Goal: Find contact information: Find contact information

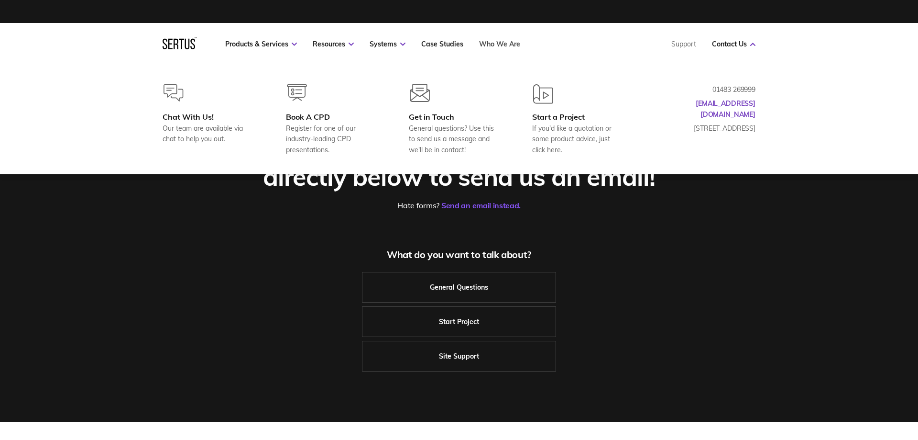
click at [489, 43] on link "Who We Are" at bounding box center [499, 44] width 41 height 9
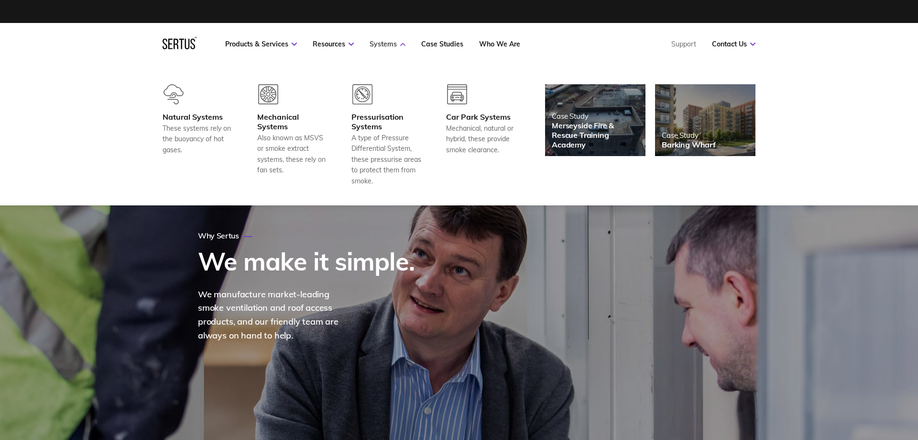
click at [403, 44] on icon at bounding box center [402, 44] width 5 height 3
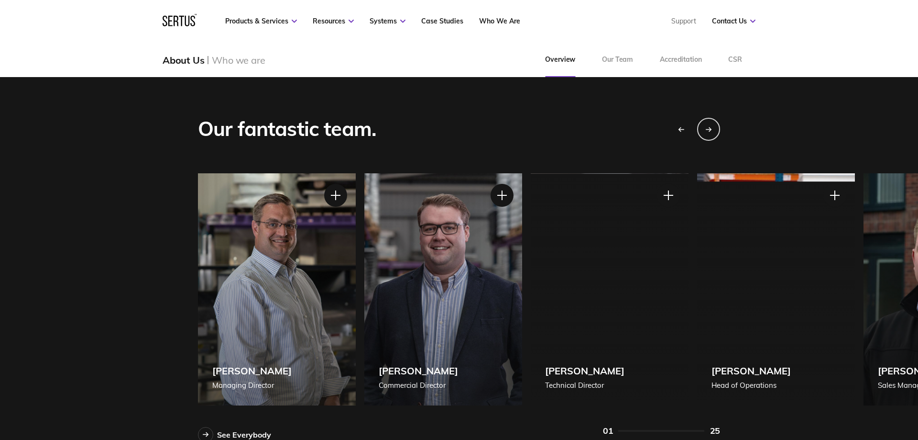
scroll to position [829, 0]
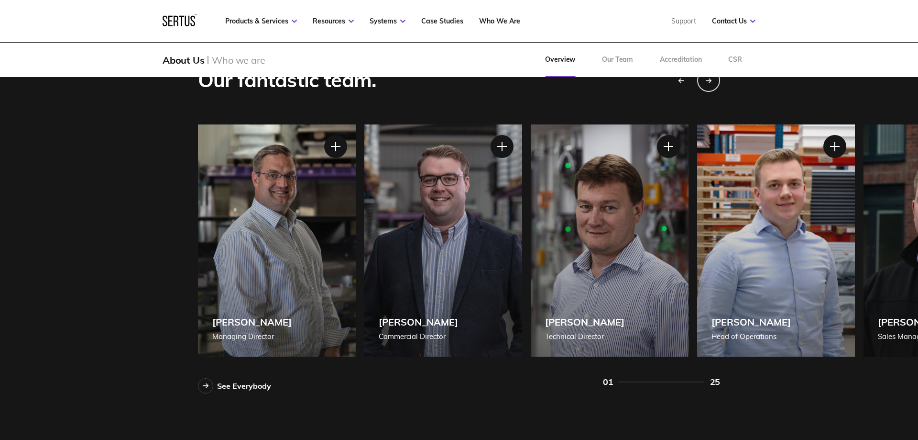
drag, startPoint x: 258, startPoint y: 265, endPoint x: 329, endPoint y: 265, distance: 71.3
click at [708, 84] on div "Next slide" at bounding box center [709, 80] width 24 height 24
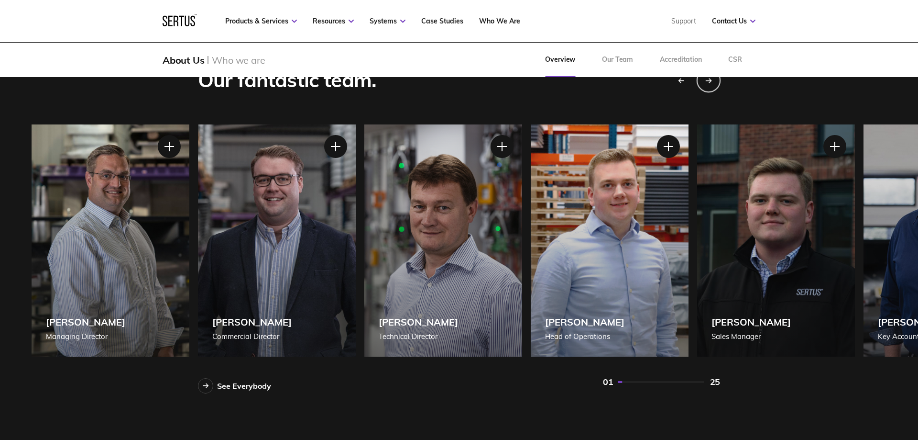
click at [708, 84] on div "Next slide" at bounding box center [709, 80] width 24 height 24
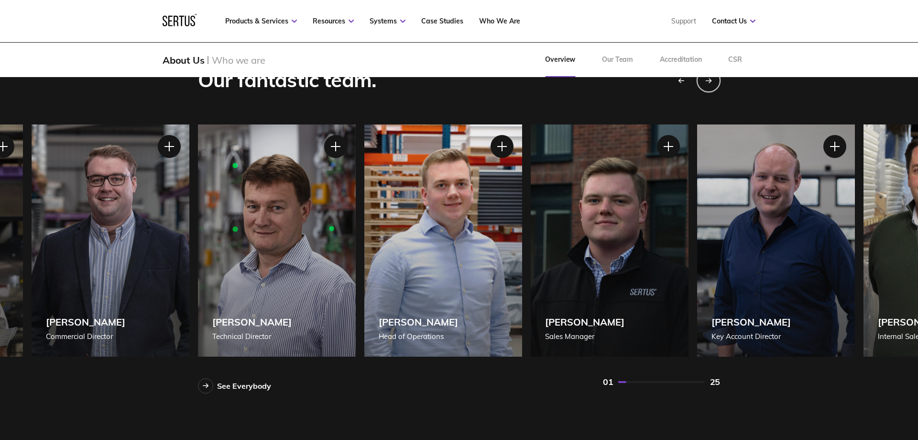
click at [708, 84] on div "Next slide" at bounding box center [709, 80] width 24 height 24
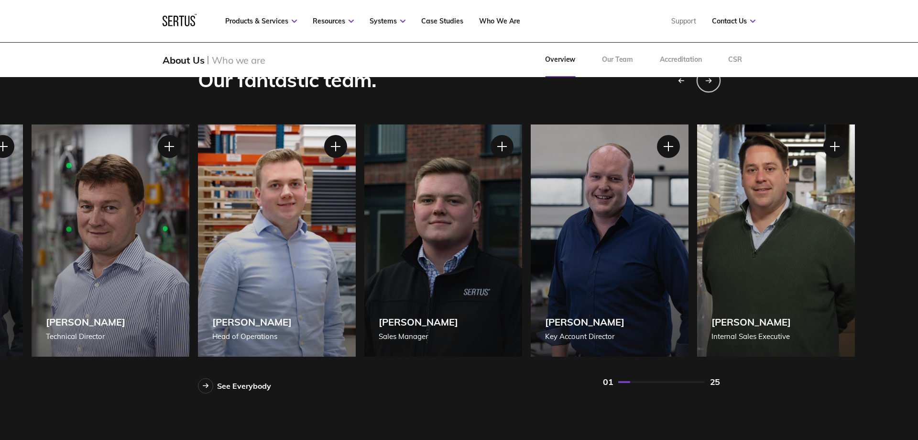
click at [708, 84] on div "Next slide" at bounding box center [709, 80] width 24 height 24
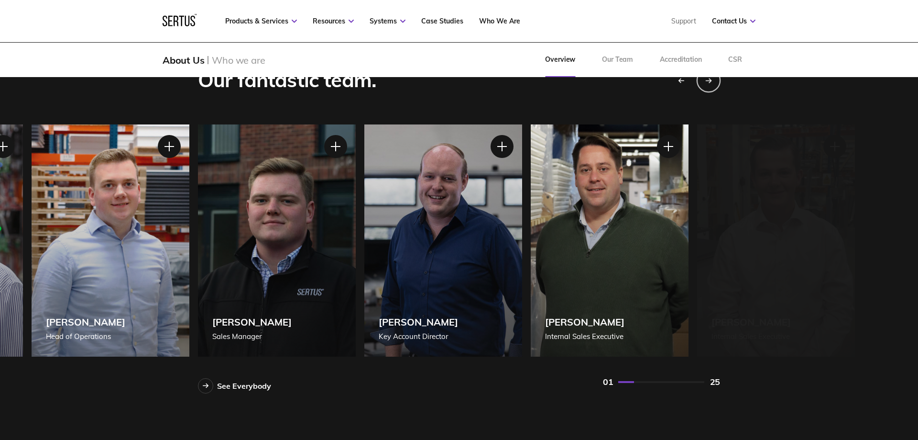
click at [708, 84] on div "Next slide" at bounding box center [709, 80] width 24 height 24
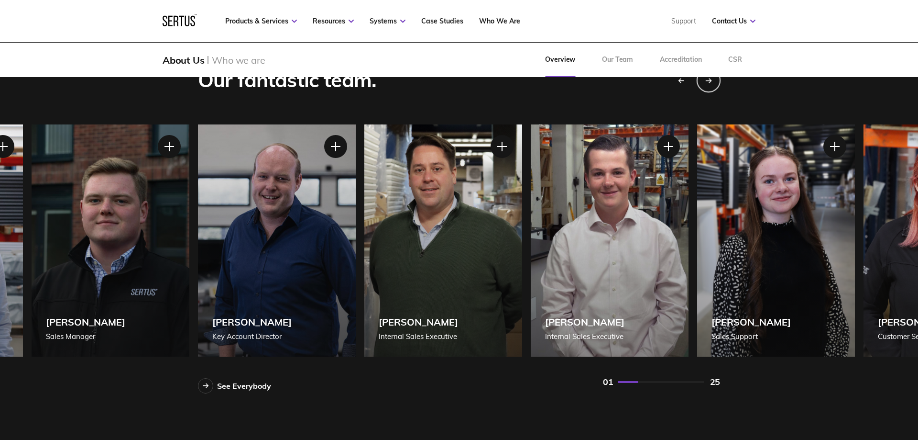
click at [708, 84] on div "Next slide" at bounding box center [709, 80] width 24 height 24
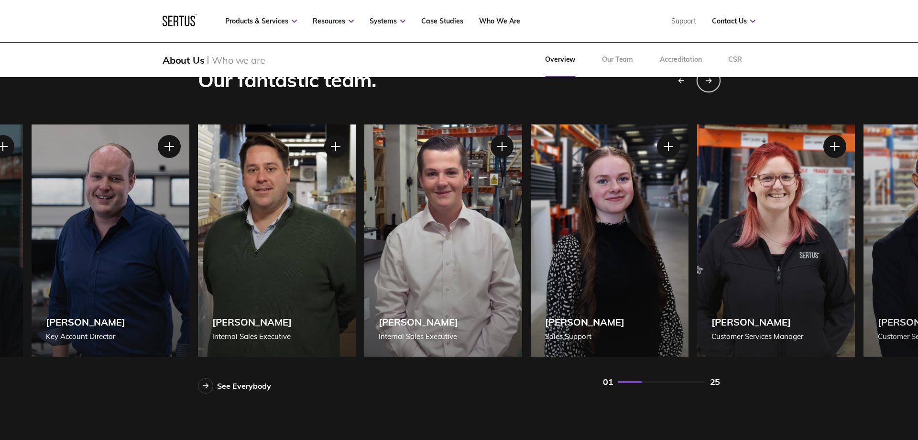
click at [708, 84] on div "Next slide" at bounding box center [709, 80] width 24 height 24
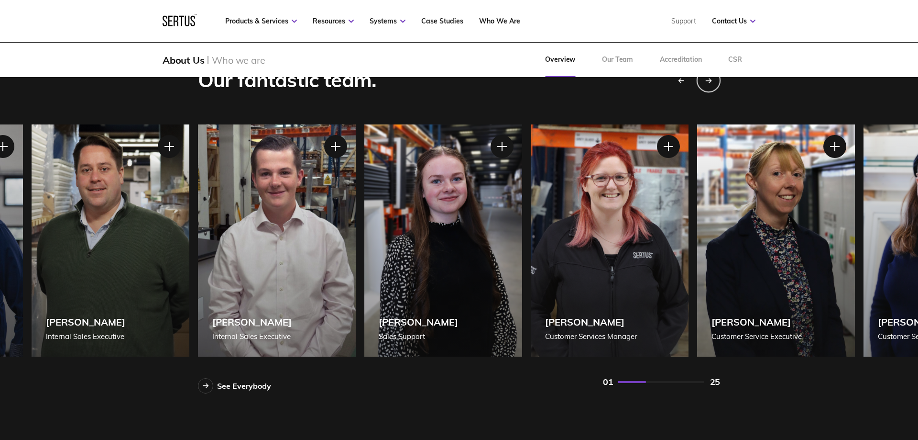
click at [708, 84] on div "Next slide" at bounding box center [709, 80] width 24 height 24
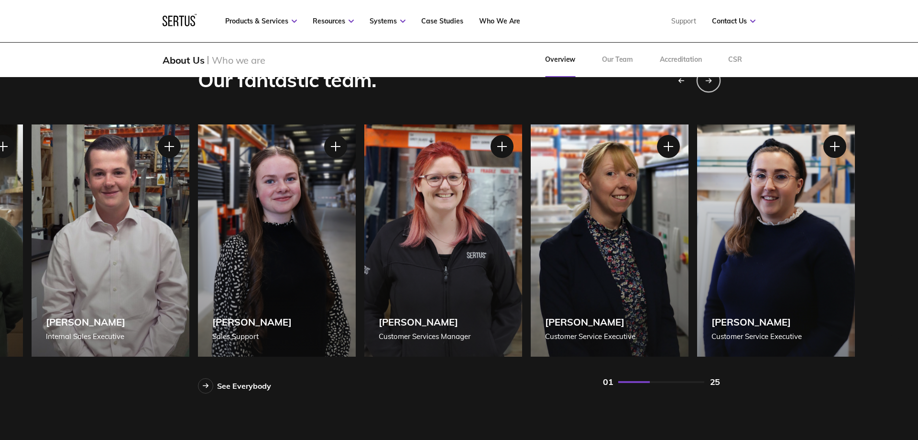
click at [708, 84] on div "Next slide" at bounding box center [709, 80] width 24 height 24
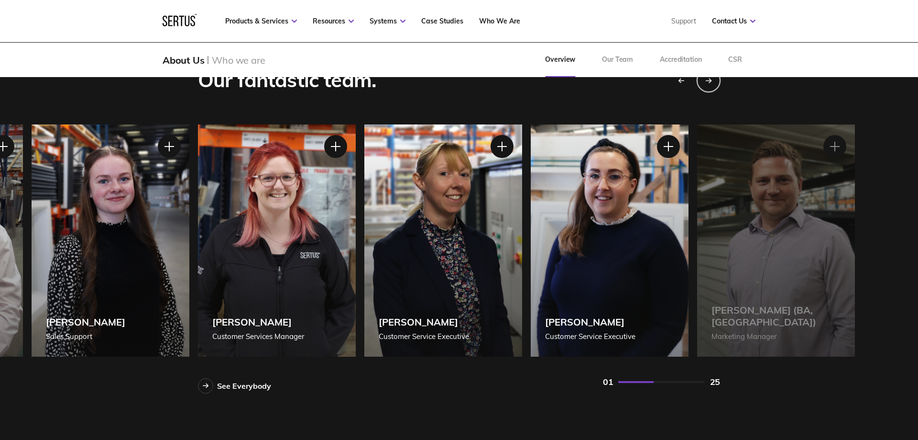
click at [708, 84] on div "Next slide" at bounding box center [709, 80] width 24 height 24
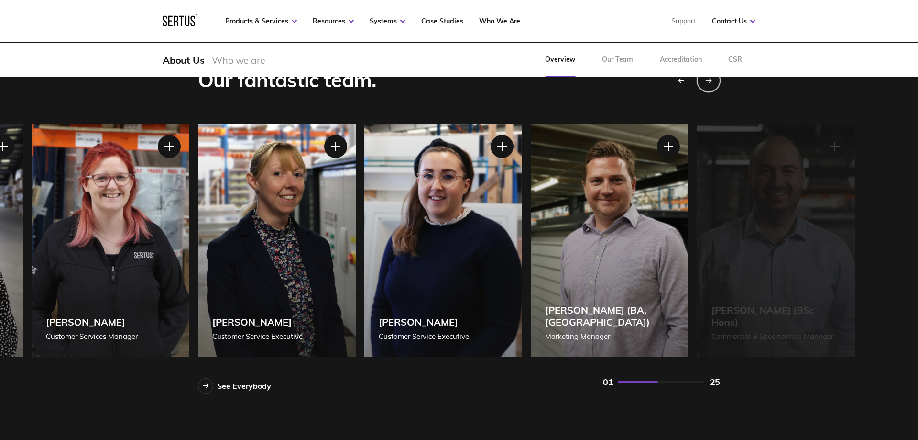
click at [708, 84] on div "Next slide" at bounding box center [709, 80] width 24 height 24
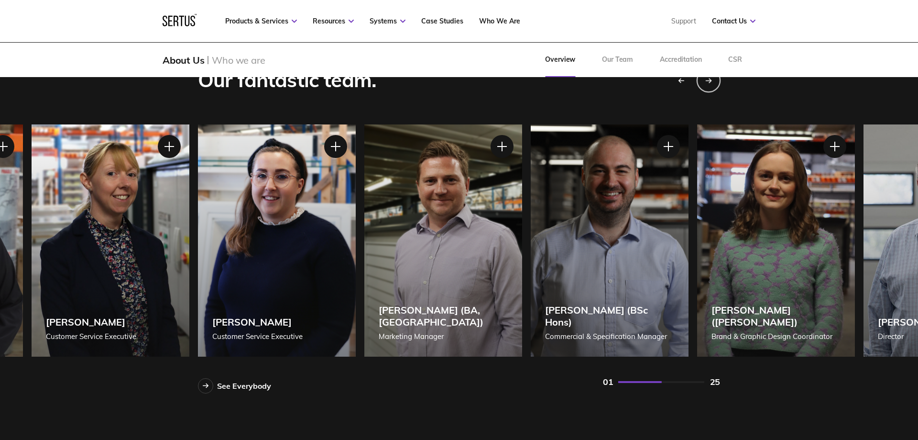
click at [708, 84] on div "Next slide" at bounding box center [709, 80] width 24 height 24
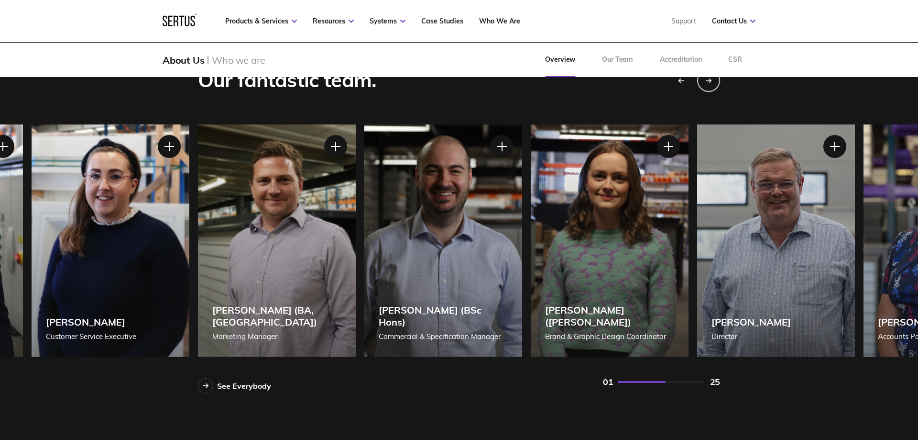
click at [679, 80] on icon "Previous slide" at bounding box center [682, 80] width 6 height 0
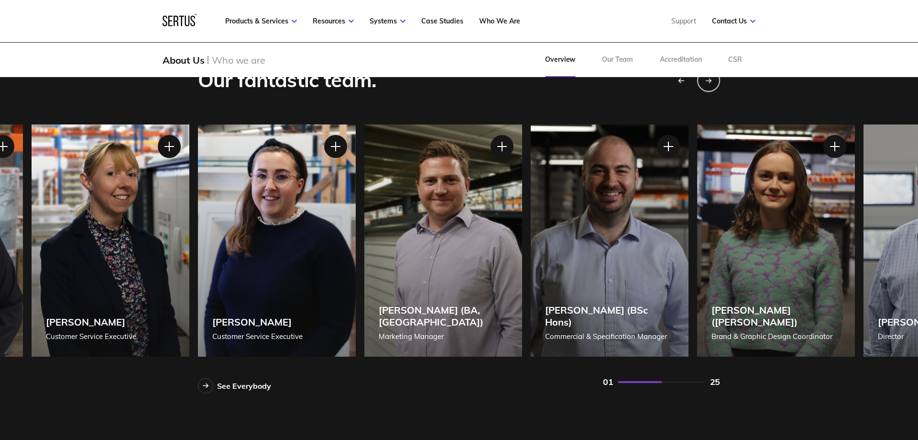
click at [679, 80] on icon "Previous slide" at bounding box center [682, 80] width 6 height 0
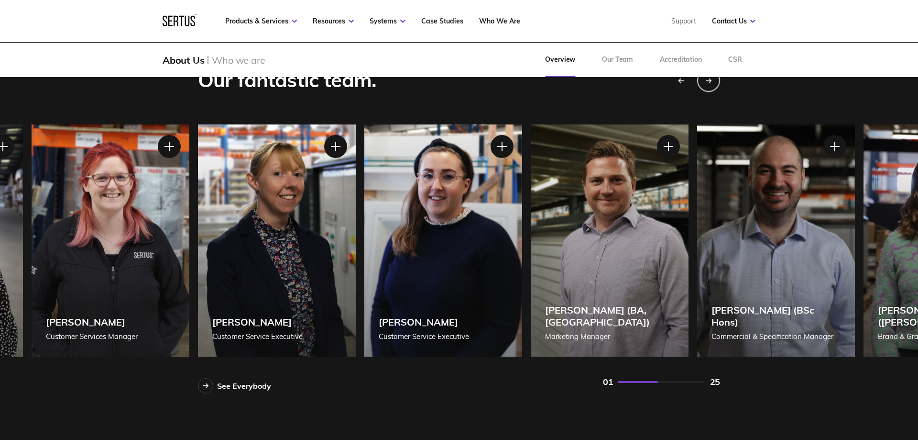
click at [679, 80] on icon "Previous slide" at bounding box center [682, 80] width 6 height 0
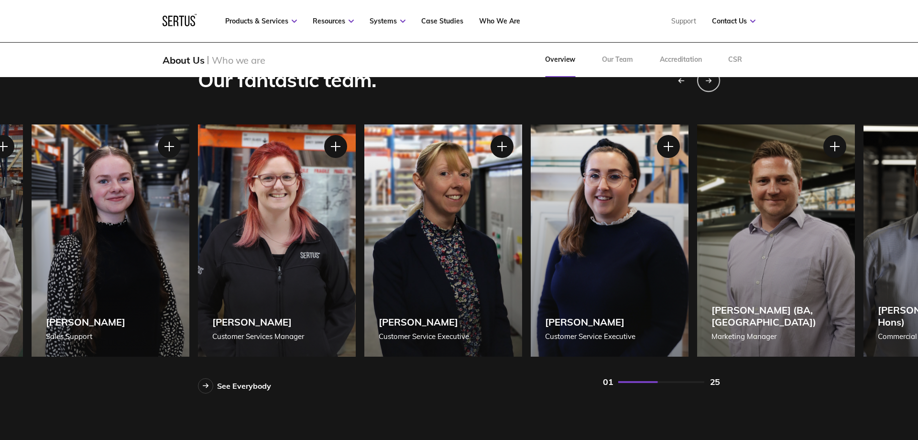
click at [679, 80] on icon "Previous slide" at bounding box center [682, 80] width 6 height 0
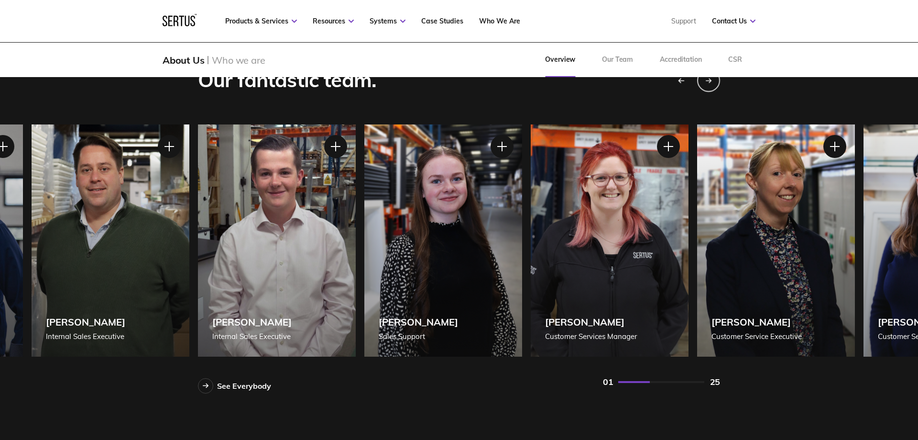
click at [679, 80] on icon "Previous slide" at bounding box center [682, 80] width 6 height 0
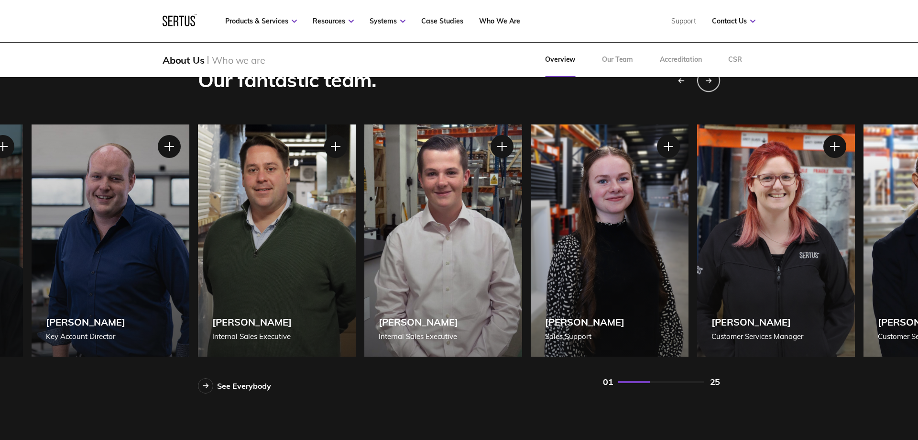
click at [679, 80] on icon "Previous slide" at bounding box center [682, 80] width 6 height 0
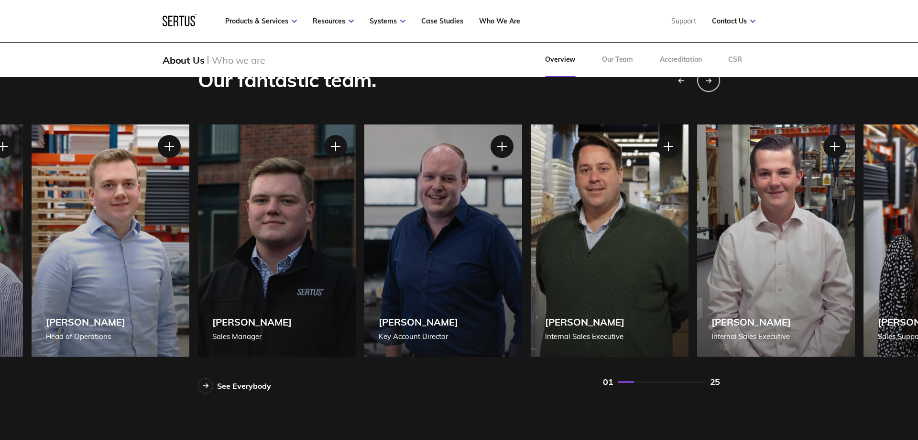
click at [679, 80] on icon "Previous slide" at bounding box center [682, 80] width 6 height 0
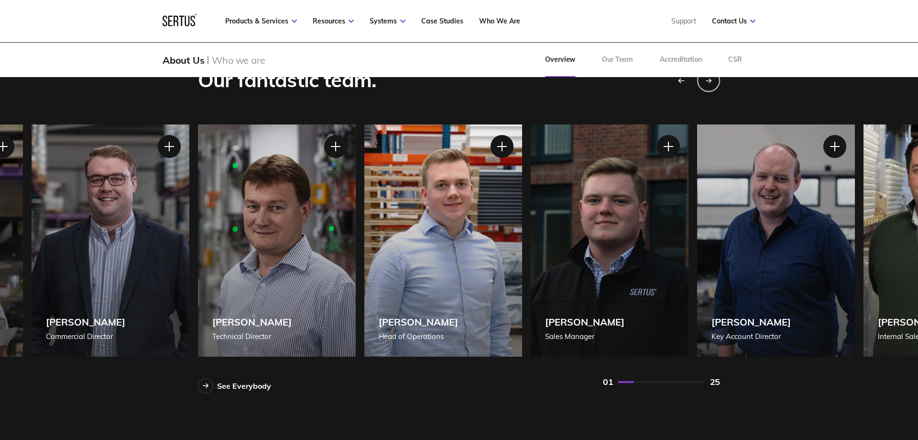
click at [679, 80] on icon "Previous slide" at bounding box center [682, 80] width 6 height 0
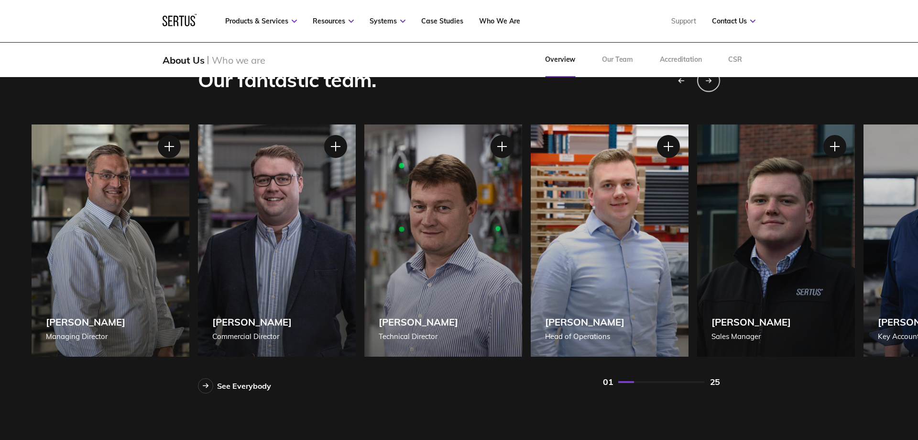
click at [679, 80] on icon "Previous slide" at bounding box center [682, 80] width 6 height 0
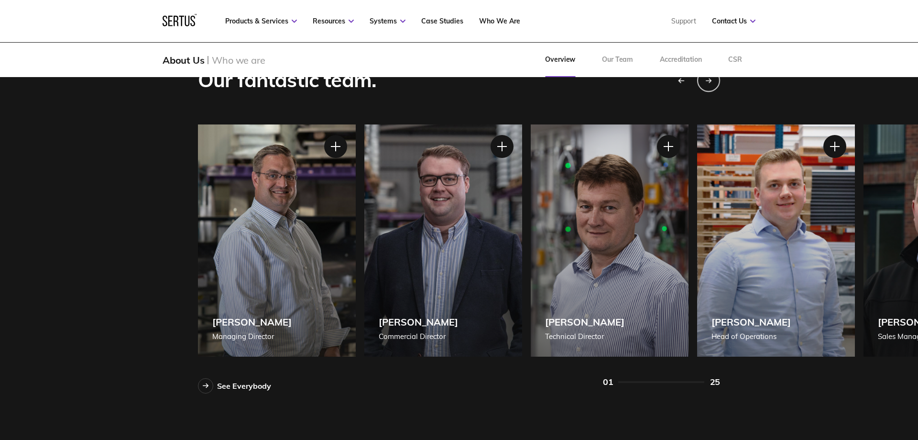
click at [679, 80] on icon "Previous slide" at bounding box center [682, 80] width 6 height 0
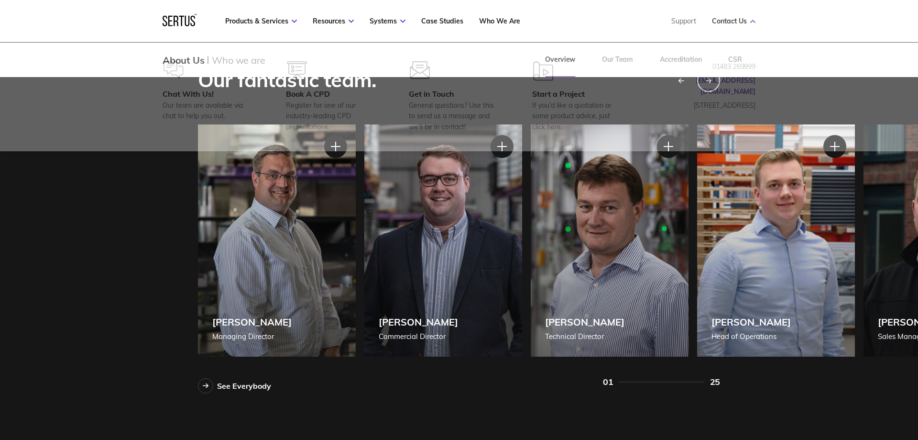
click at [731, 24] on link "Contact Us" at bounding box center [734, 21] width 44 height 9
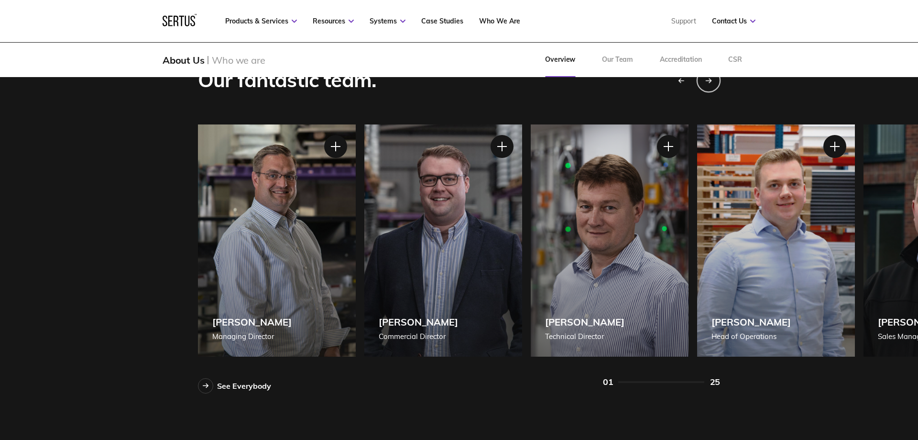
click at [713, 86] on div "Next slide" at bounding box center [709, 80] width 24 height 24
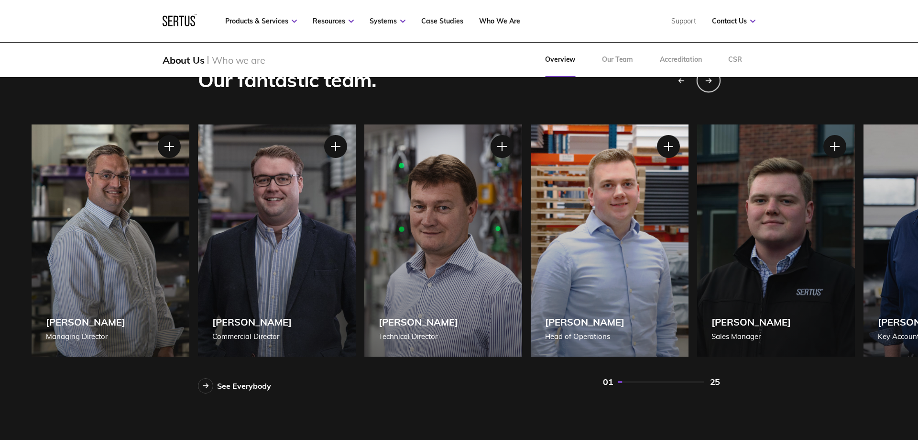
click at [713, 86] on div "Next slide" at bounding box center [709, 80] width 24 height 24
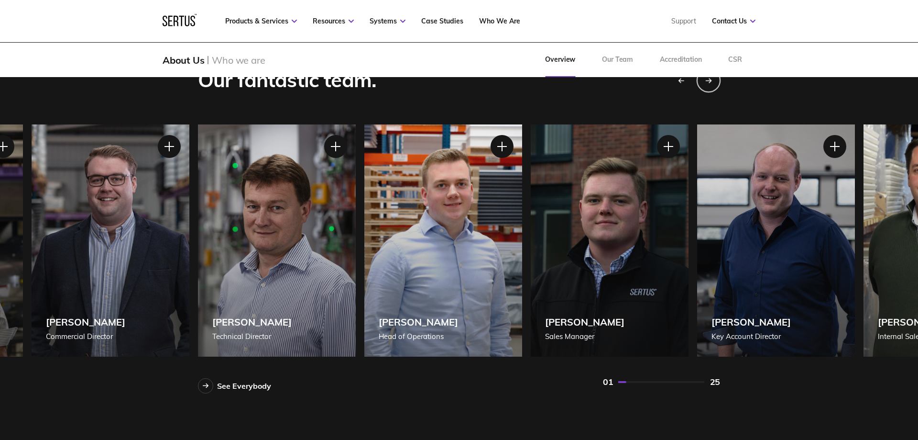
click at [713, 86] on div "Next slide" at bounding box center [709, 80] width 24 height 24
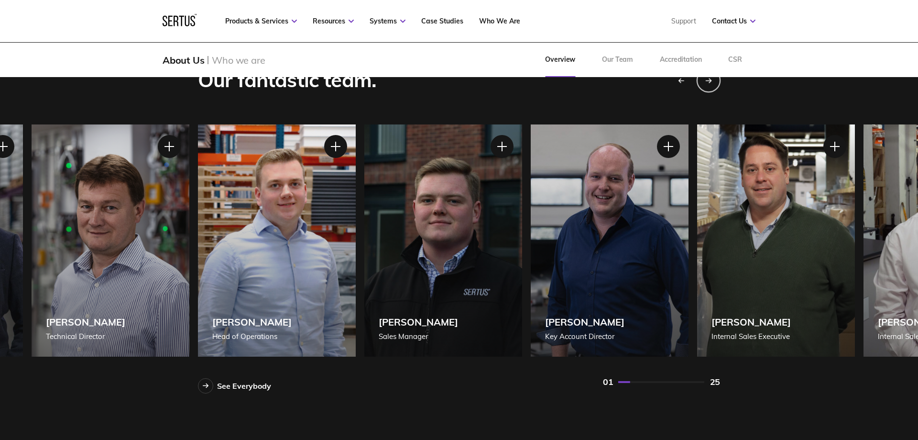
click at [713, 86] on div "Next slide" at bounding box center [709, 80] width 24 height 24
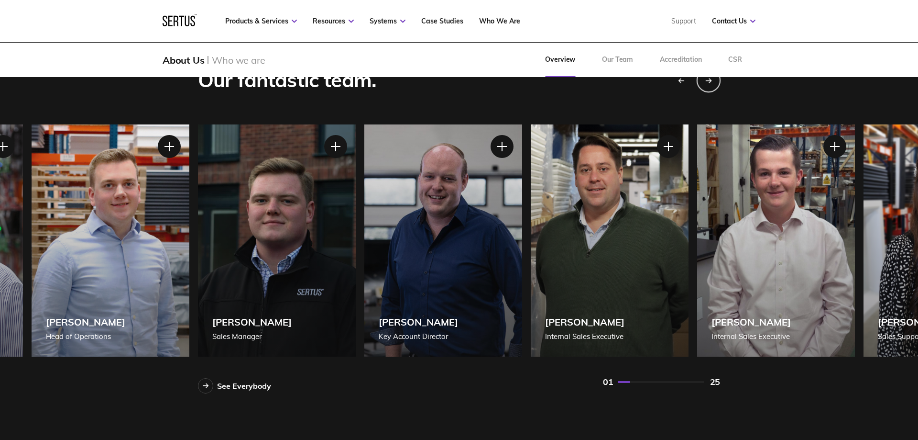
click at [713, 86] on div "Next slide" at bounding box center [709, 80] width 24 height 24
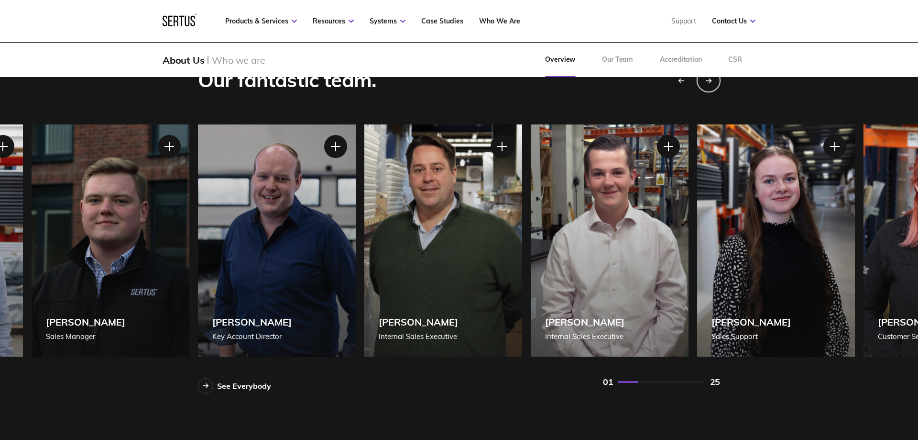
click at [713, 86] on div "Next slide" at bounding box center [709, 80] width 24 height 24
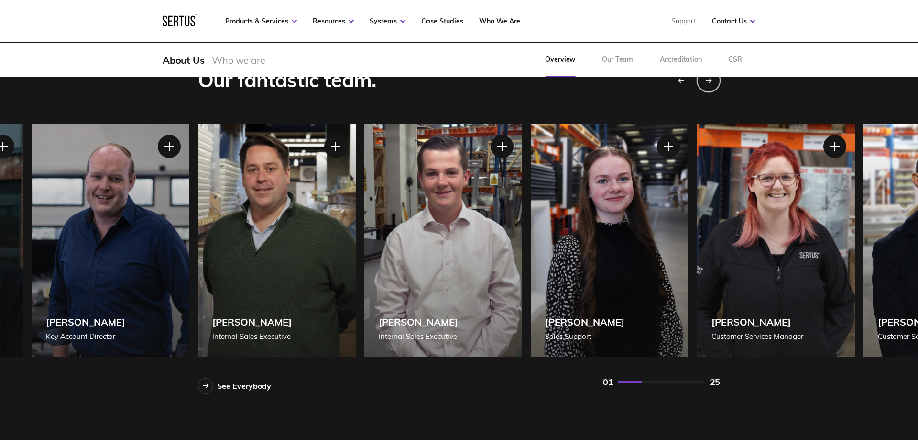
click at [713, 86] on div "Next slide" at bounding box center [709, 80] width 24 height 24
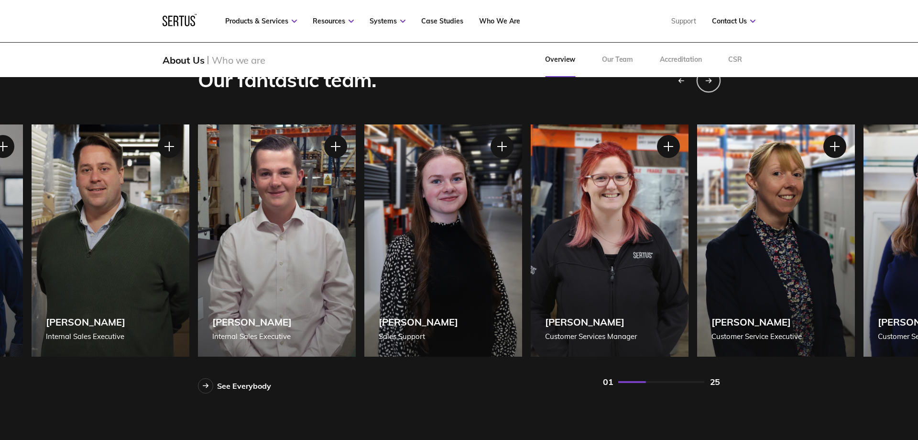
click at [713, 86] on div "Next slide" at bounding box center [709, 80] width 24 height 24
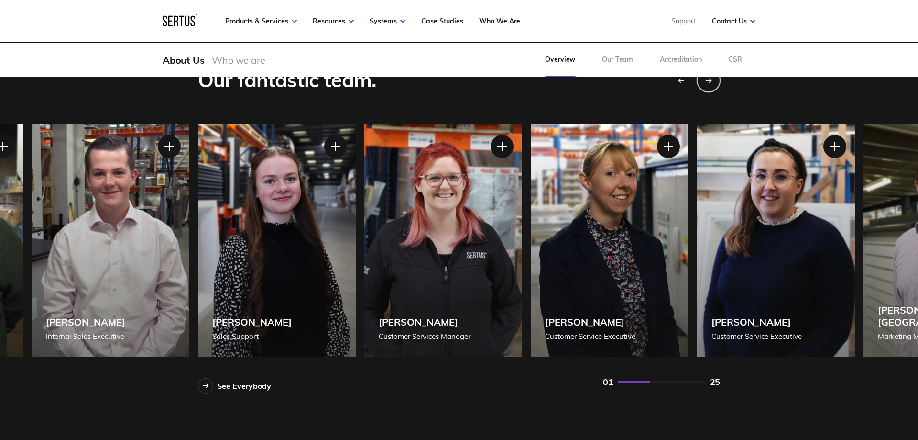
click at [713, 86] on div "Next slide" at bounding box center [709, 80] width 24 height 24
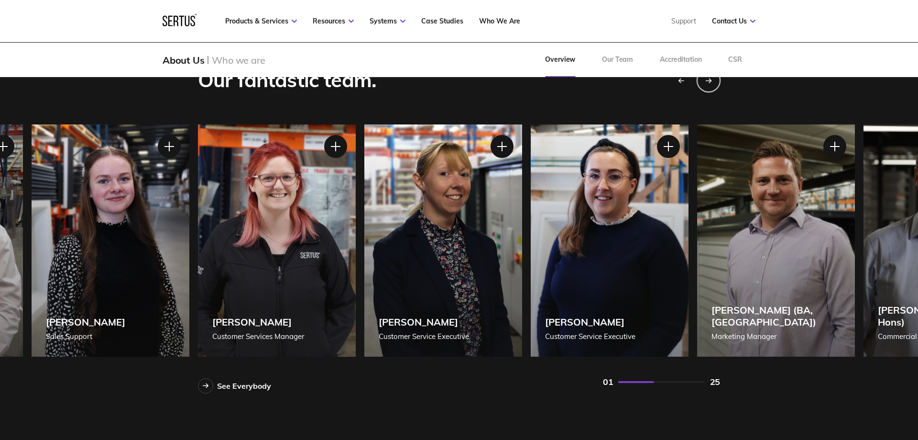
click at [713, 86] on div "Next slide" at bounding box center [709, 80] width 24 height 24
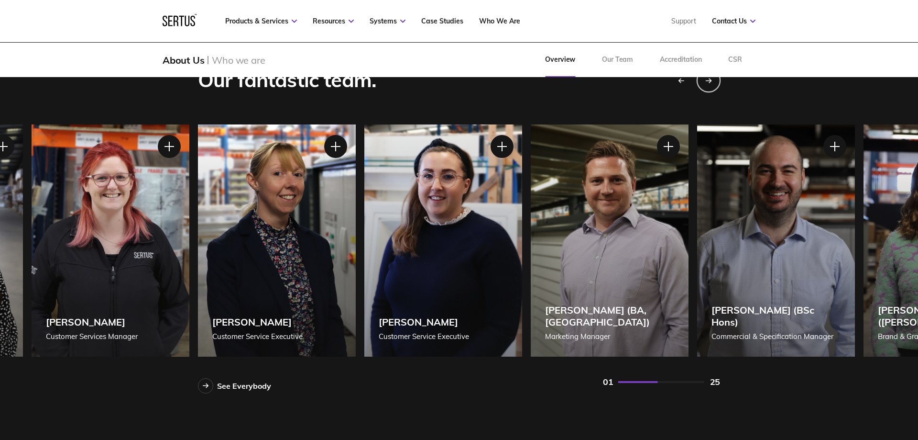
click at [713, 86] on div "Next slide" at bounding box center [709, 80] width 24 height 24
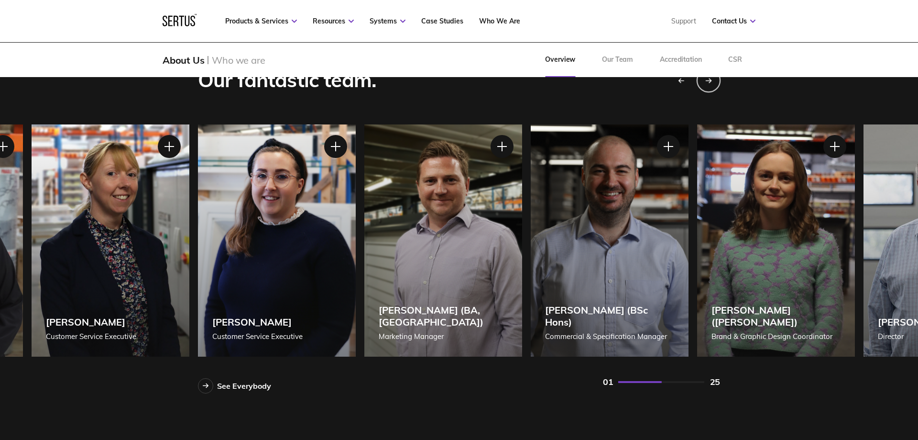
click at [713, 86] on div "Next slide" at bounding box center [709, 80] width 24 height 24
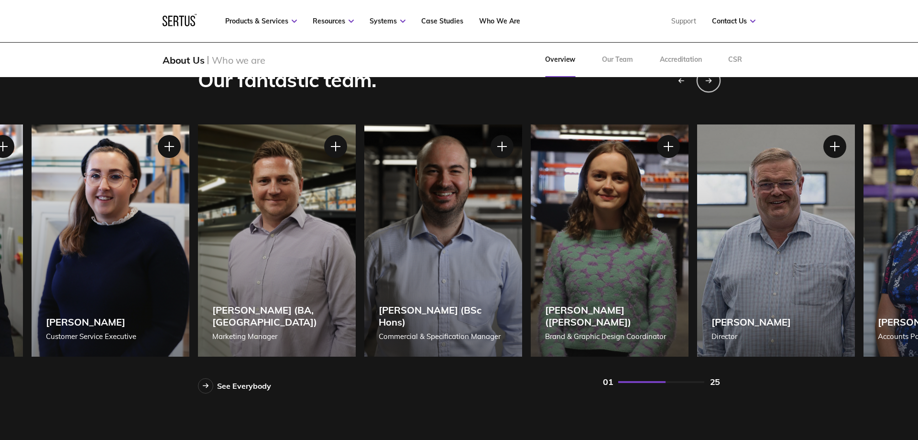
click at [713, 86] on div "Next slide" at bounding box center [709, 80] width 24 height 24
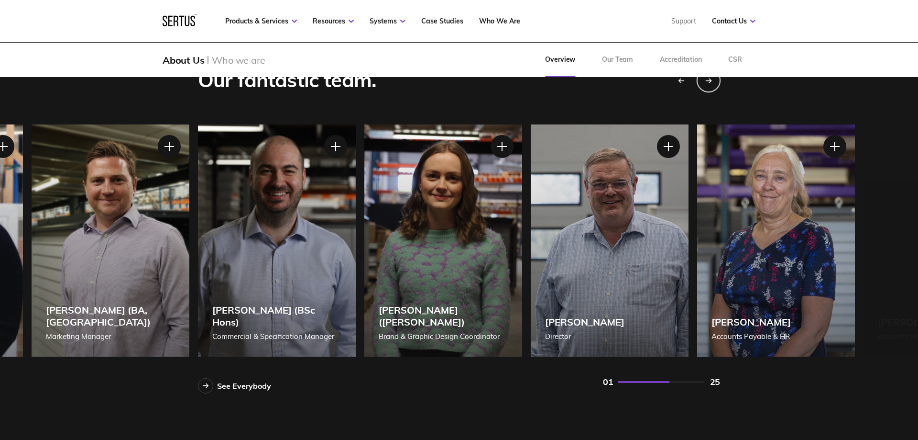
click at [713, 86] on div "Next slide" at bounding box center [709, 80] width 24 height 24
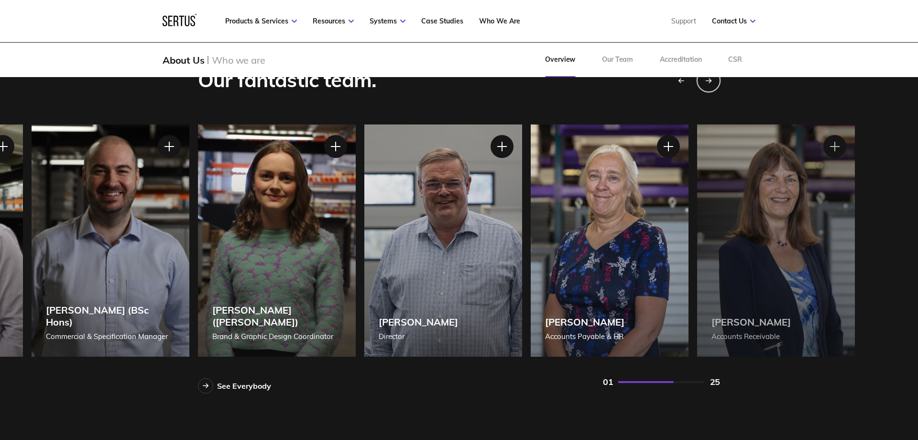
click at [713, 86] on div "Next slide" at bounding box center [709, 80] width 24 height 24
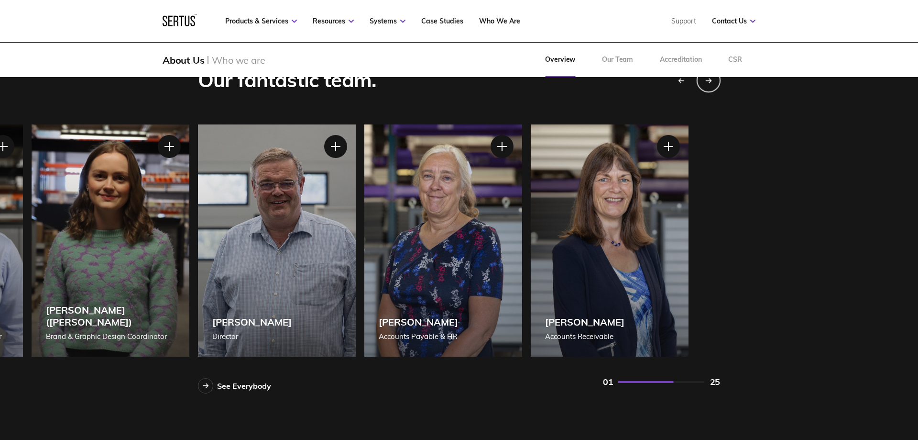
click at [713, 86] on div "Next slide" at bounding box center [709, 80] width 24 height 24
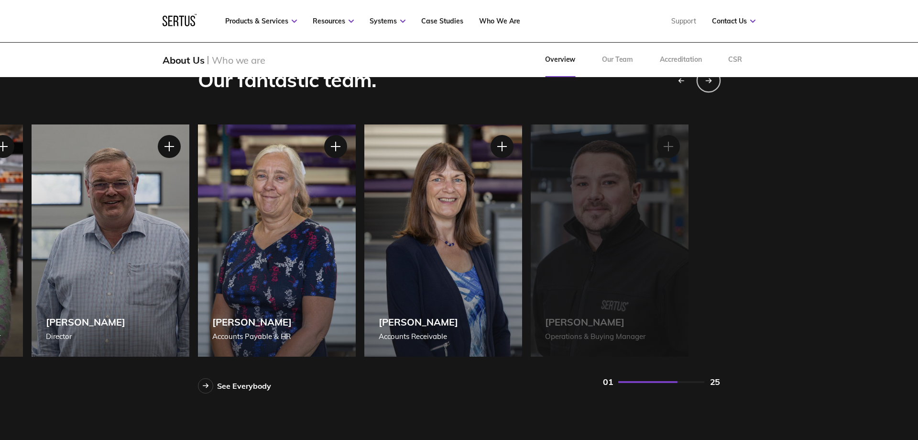
click at [713, 86] on div "Next slide" at bounding box center [709, 80] width 24 height 24
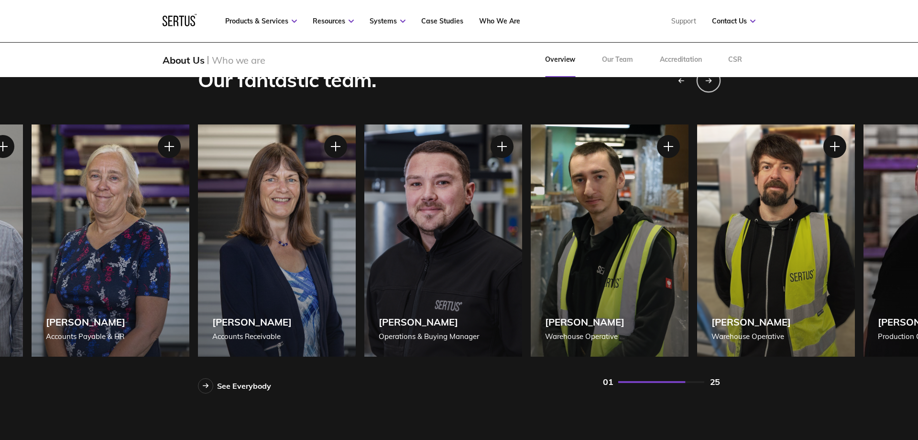
click at [713, 86] on div "Next slide" at bounding box center [709, 80] width 24 height 24
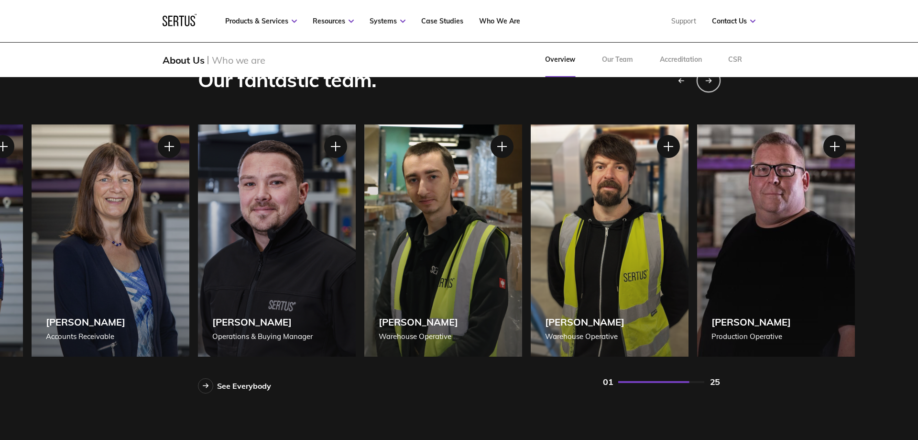
click at [713, 86] on div "Next slide" at bounding box center [709, 80] width 24 height 24
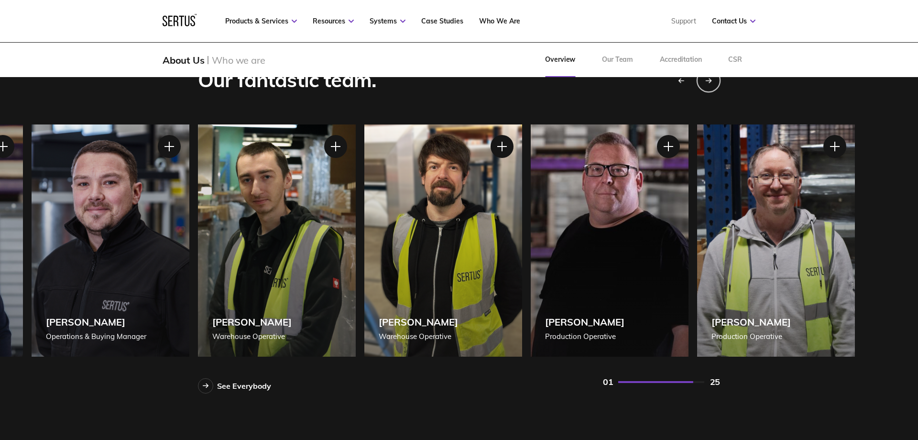
click at [713, 86] on div "Next slide" at bounding box center [709, 80] width 24 height 24
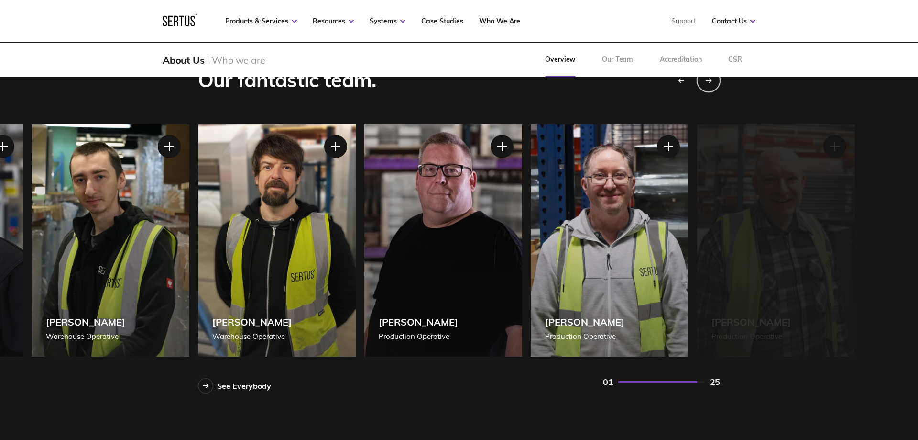
click at [713, 86] on div "Next slide" at bounding box center [709, 80] width 24 height 24
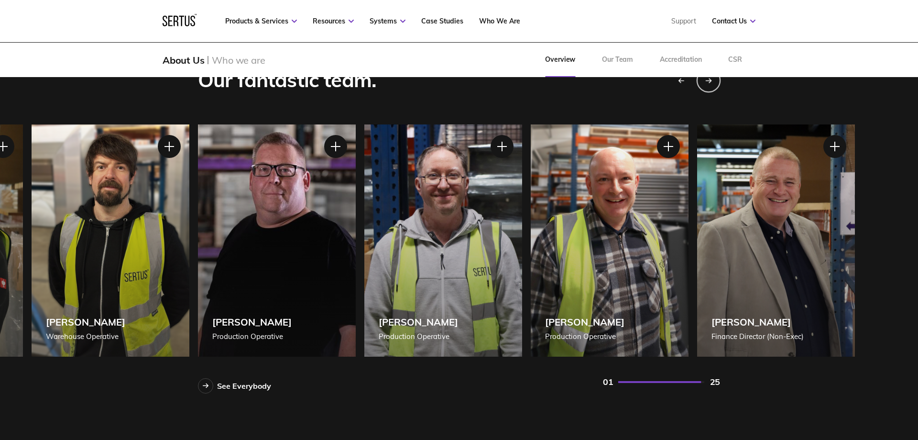
click at [713, 86] on div "Next slide" at bounding box center [709, 80] width 24 height 24
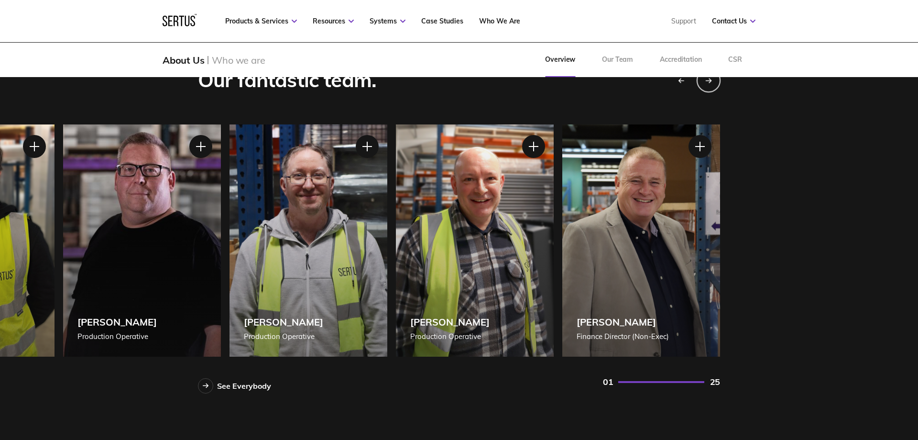
click at [713, 86] on div "Next slide" at bounding box center [709, 80] width 24 height 24
